Goal: Task Accomplishment & Management: Manage account settings

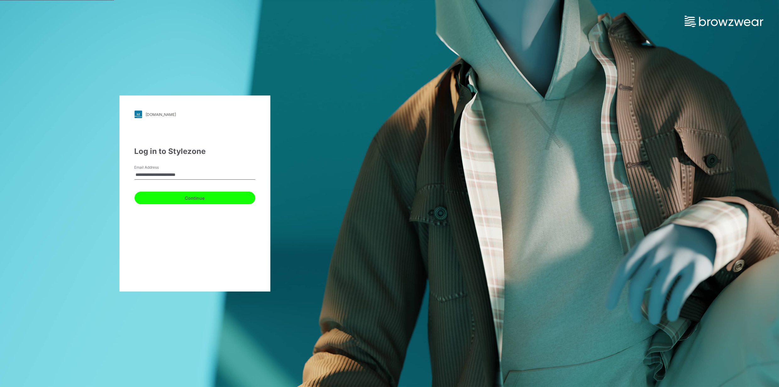
click at [155, 200] on button "Continue" at bounding box center [194, 198] width 121 height 13
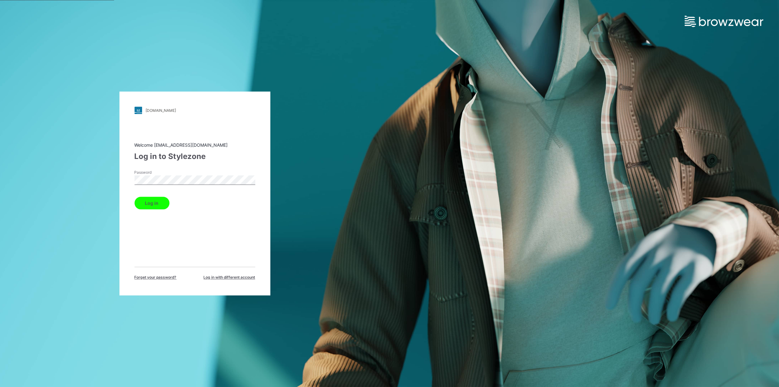
click at [134, 197] on button "Log in" at bounding box center [151, 203] width 35 height 13
